Goal: Find specific page/section: Find specific page/section

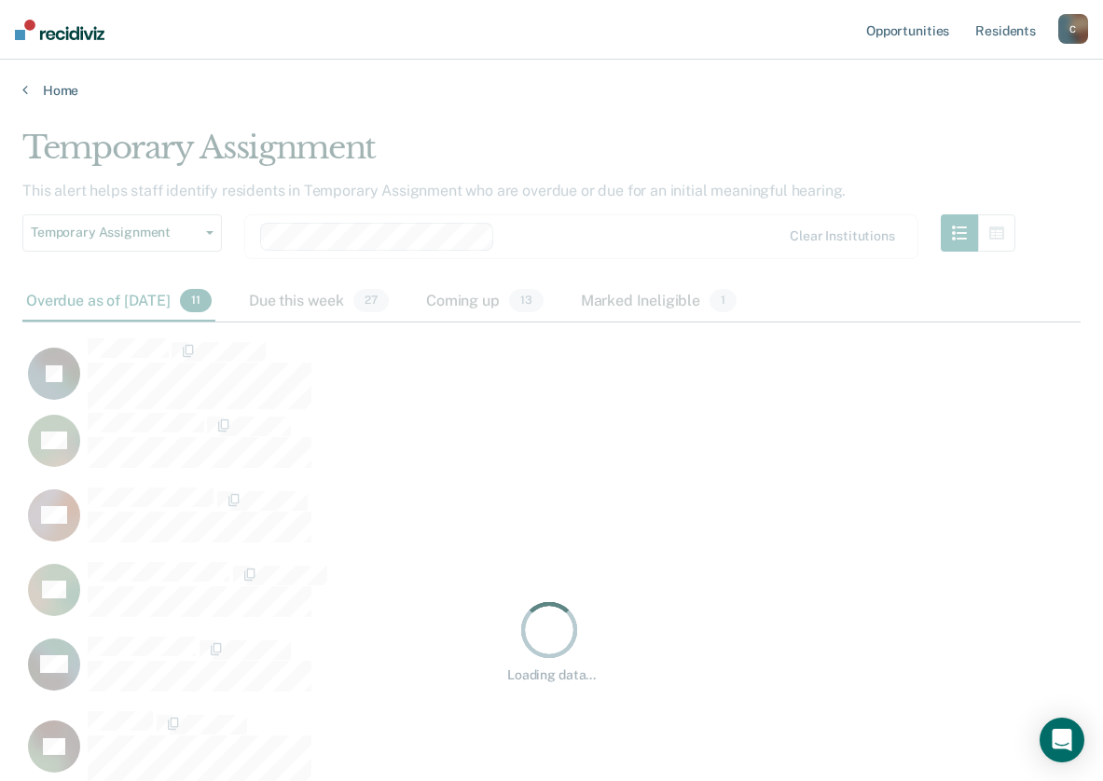
scroll to position [1011, 1044]
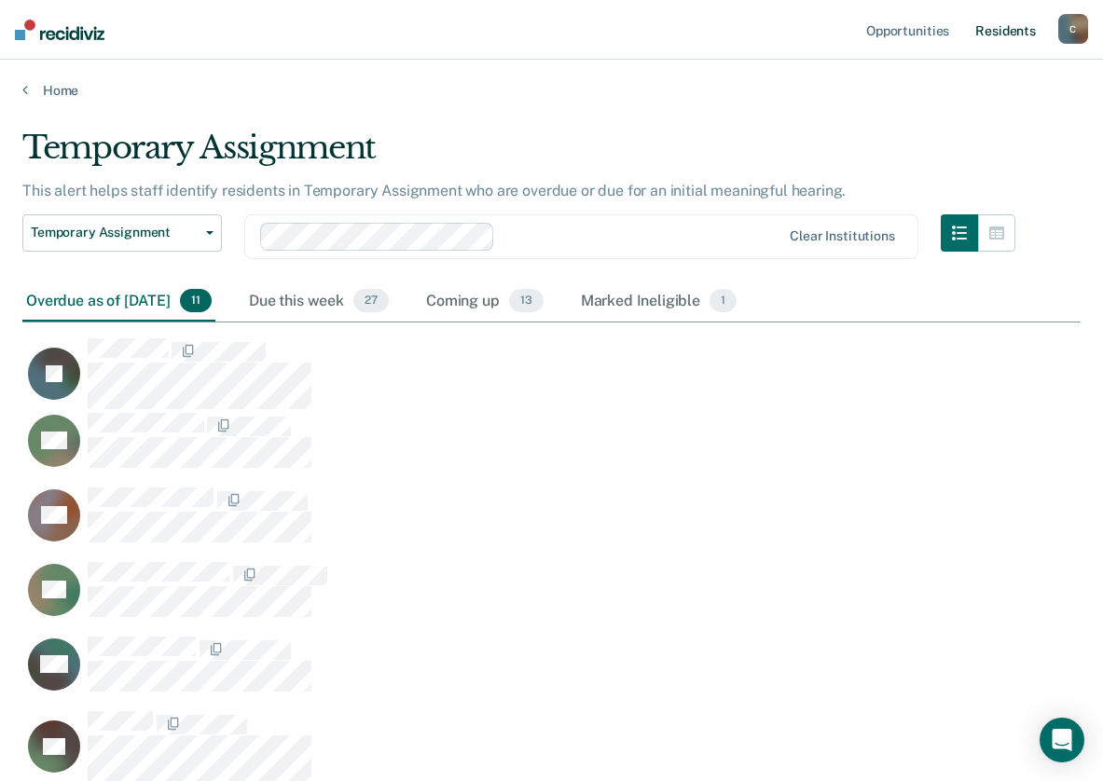
click at [1005, 22] on link "Resident s" at bounding box center [1006, 30] width 68 height 60
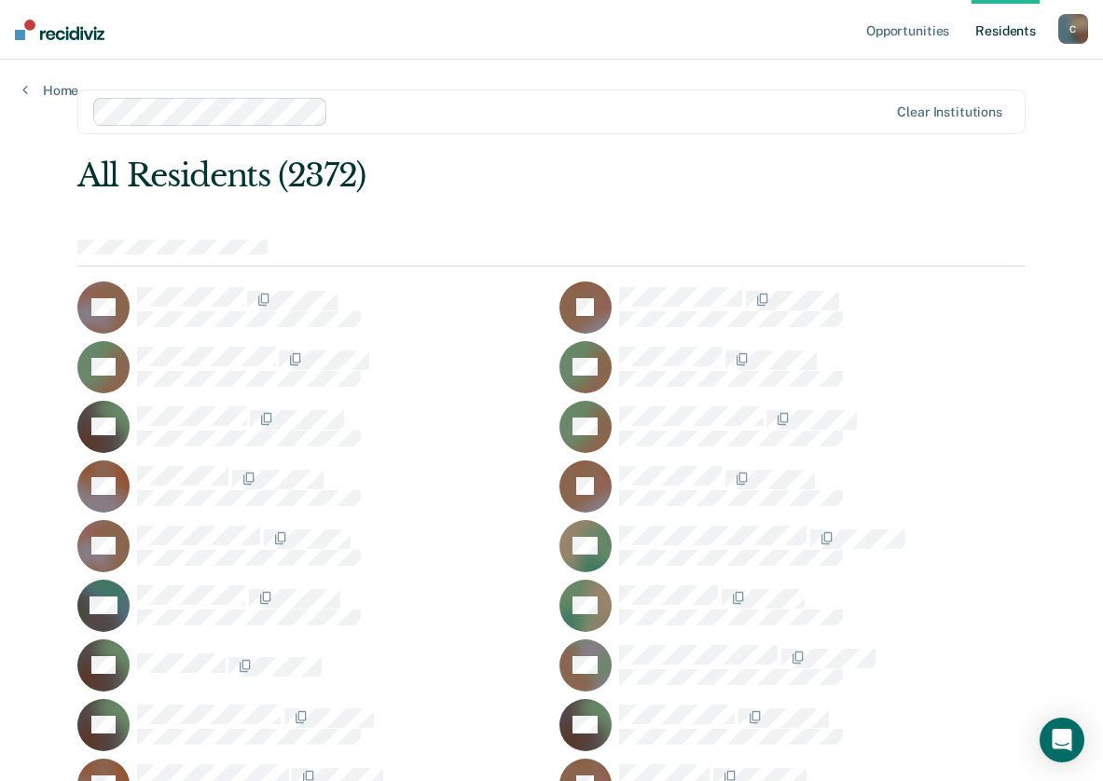
scroll to position [30403, 0]
